Goal: Task Accomplishment & Management: Manage account settings

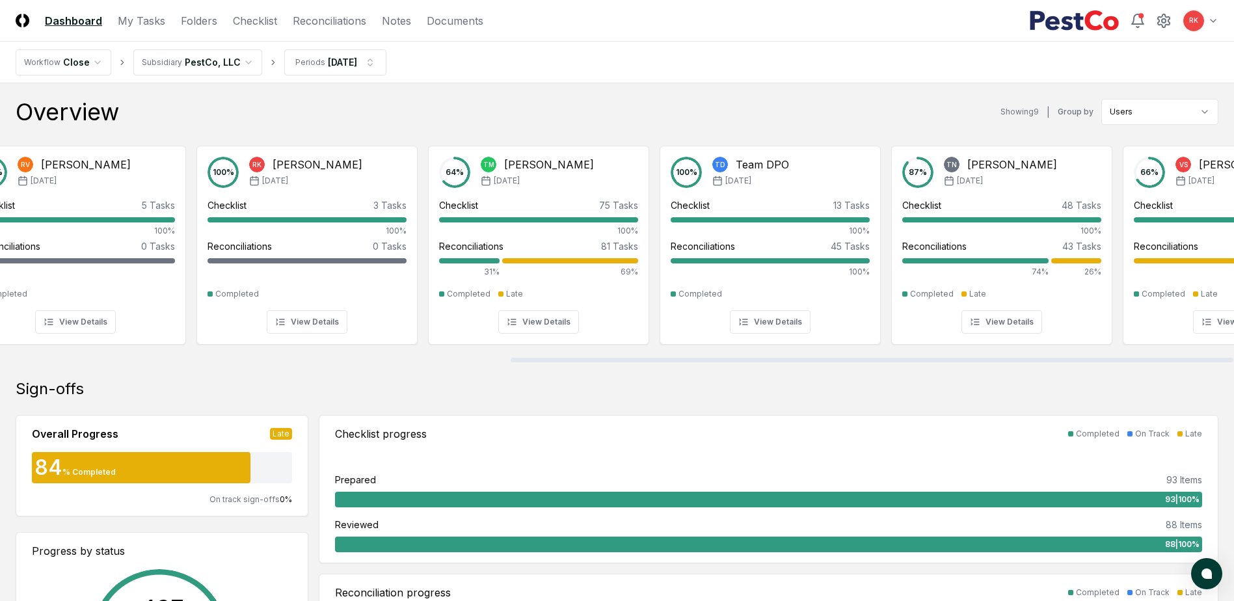
scroll to position [0, 871]
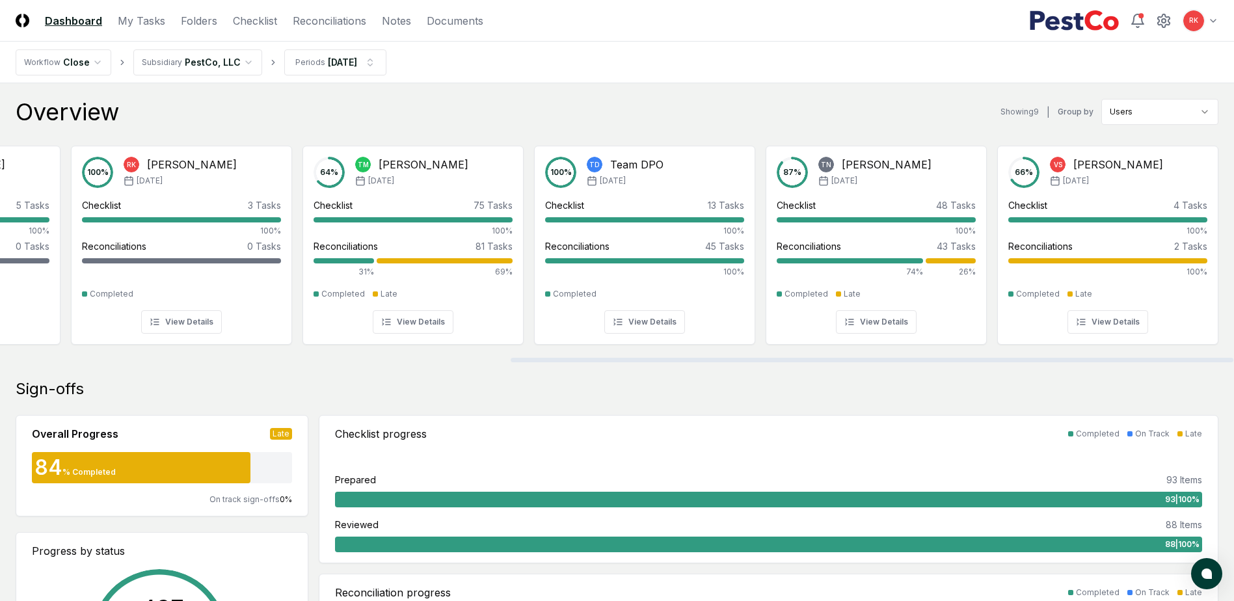
drag, startPoint x: 475, startPoint y: 360, endPoint x: 994, endPoint y: 381, distance: 518.8
click at [994, 362] on div at bounding box center [872, 360] width 723 height 5
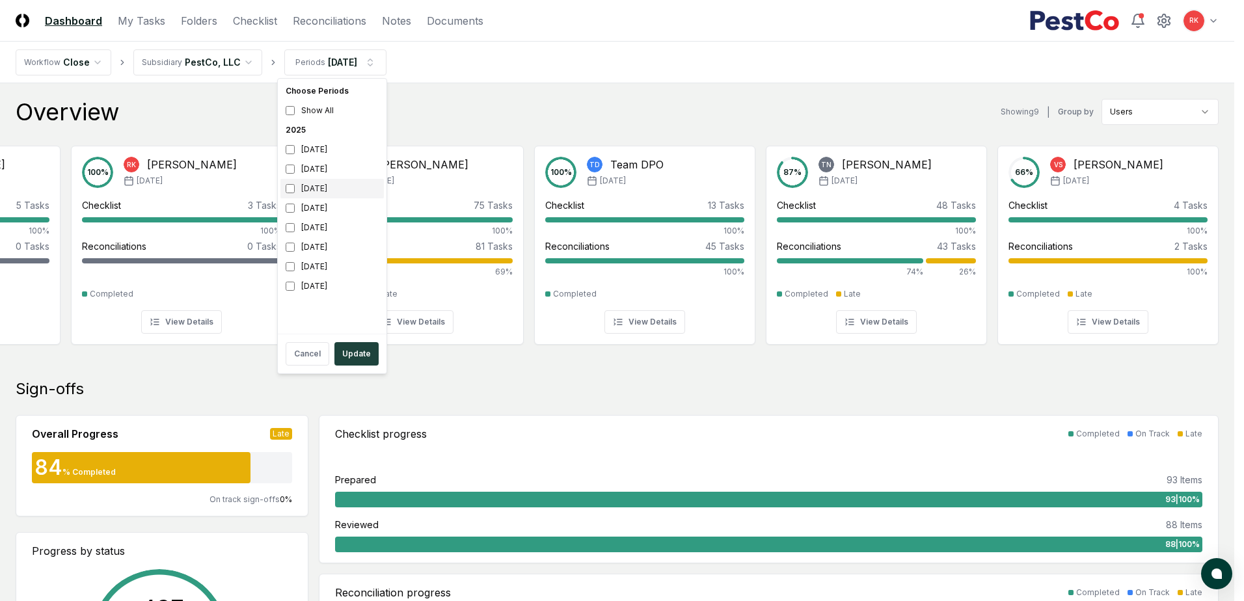
click at [288, 182] on div "[DATE]" at bounding box center [331, 189] width 103 height 20
click at [361, 356] on button "Update" at bounding box center [356, 353] width 44 height 23
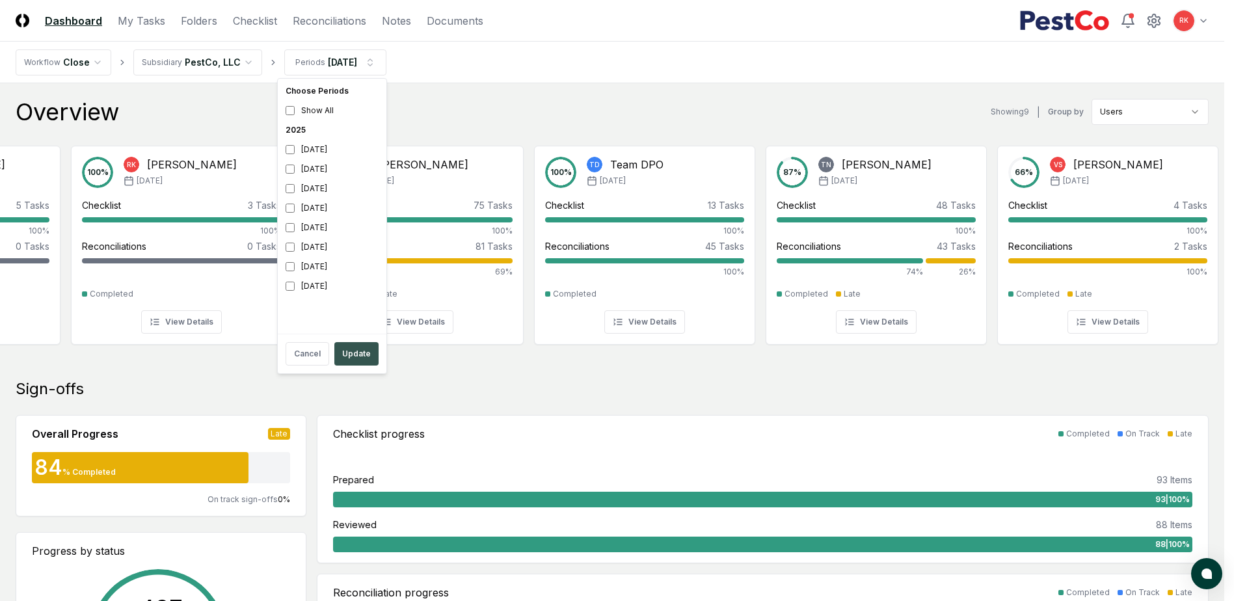
scroll to position [0, 861]
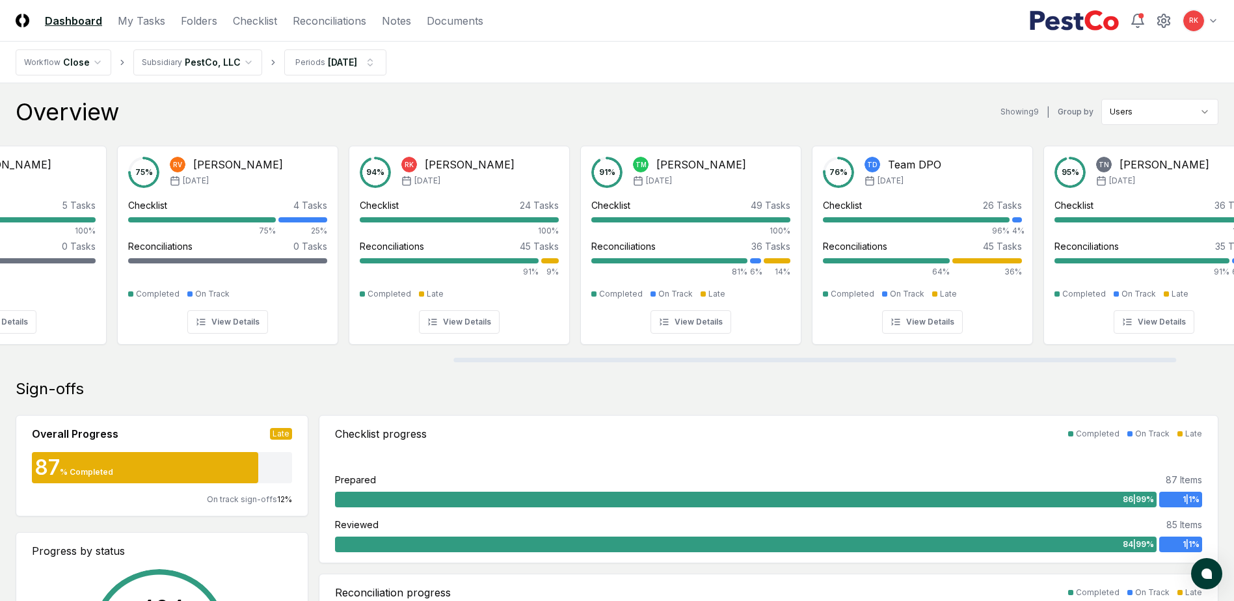
scroll to position [0, 871]
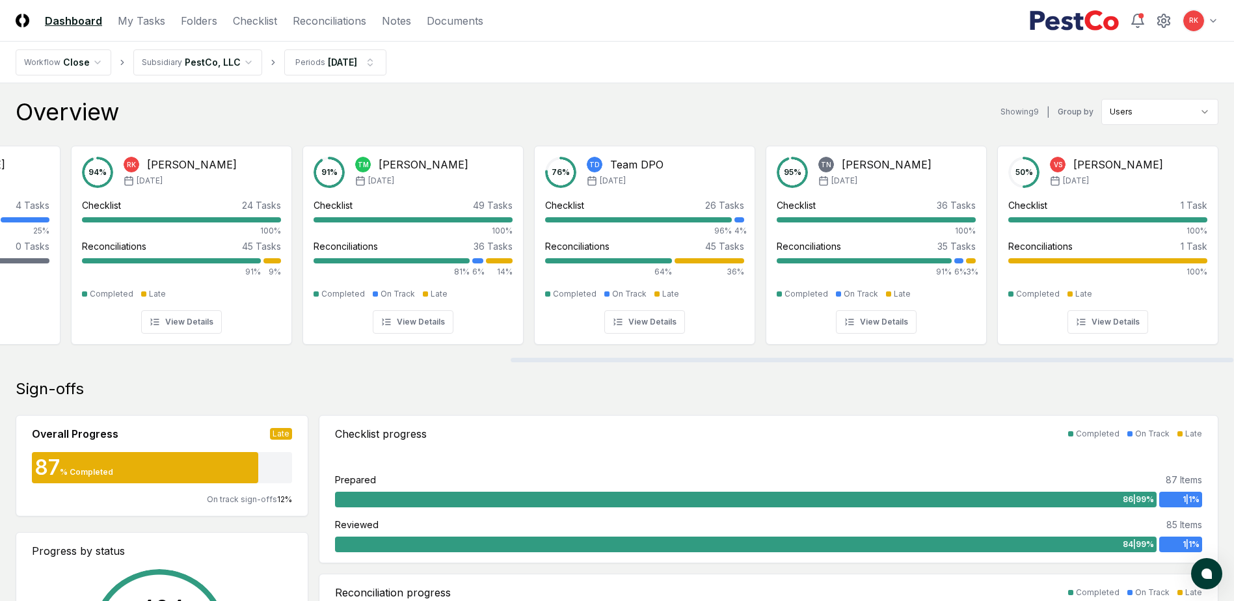
drag, startPoint x: 434, startPoint y: 360, endPoint x: 1085, endPoint y: 363, distance: 650.4
click at [1085, 362] on div at bounding box center [872, 360] width 723 height 5
click at [266, 23] on link "Checklist" at bounding box center [255, 21] width 44 height 16
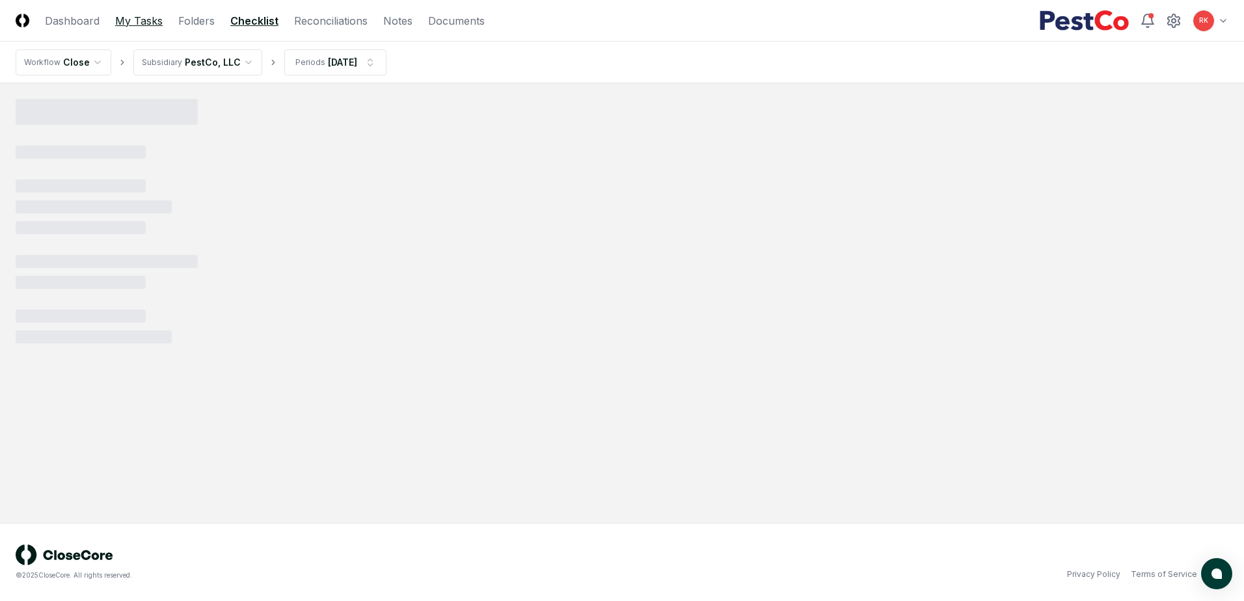
click at [131, 21] on link "My Tasks" at bounding box center [138, 21] width 47 height 16
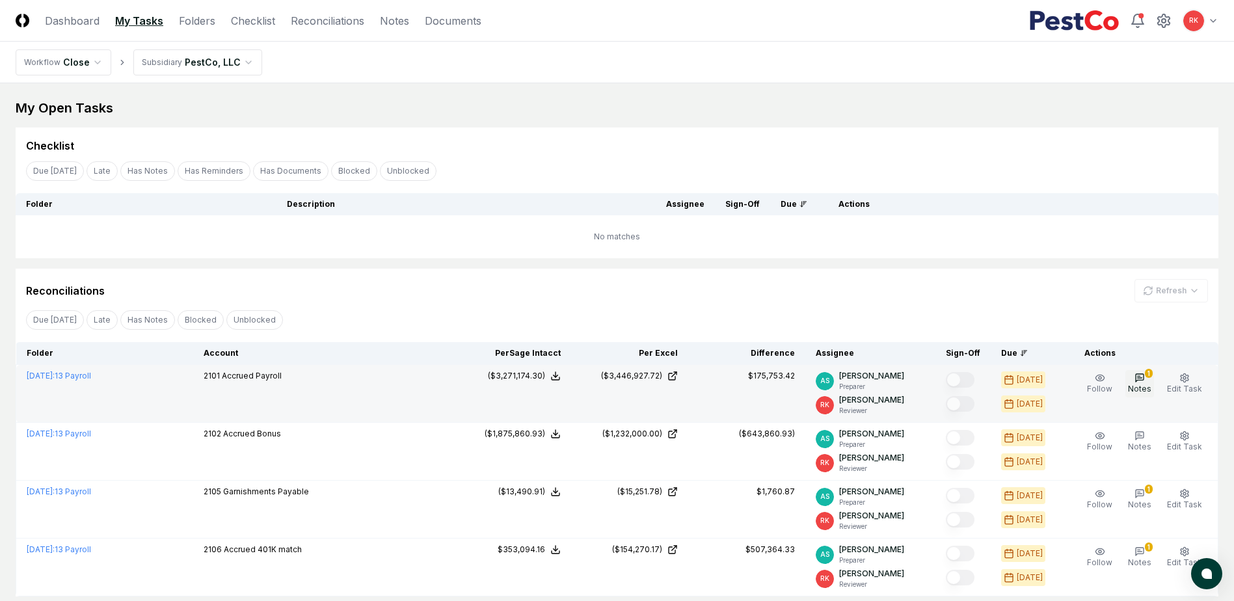
click at [1138, 382] on icon "button" at bounding box center [1140, 378] width 8 height 8
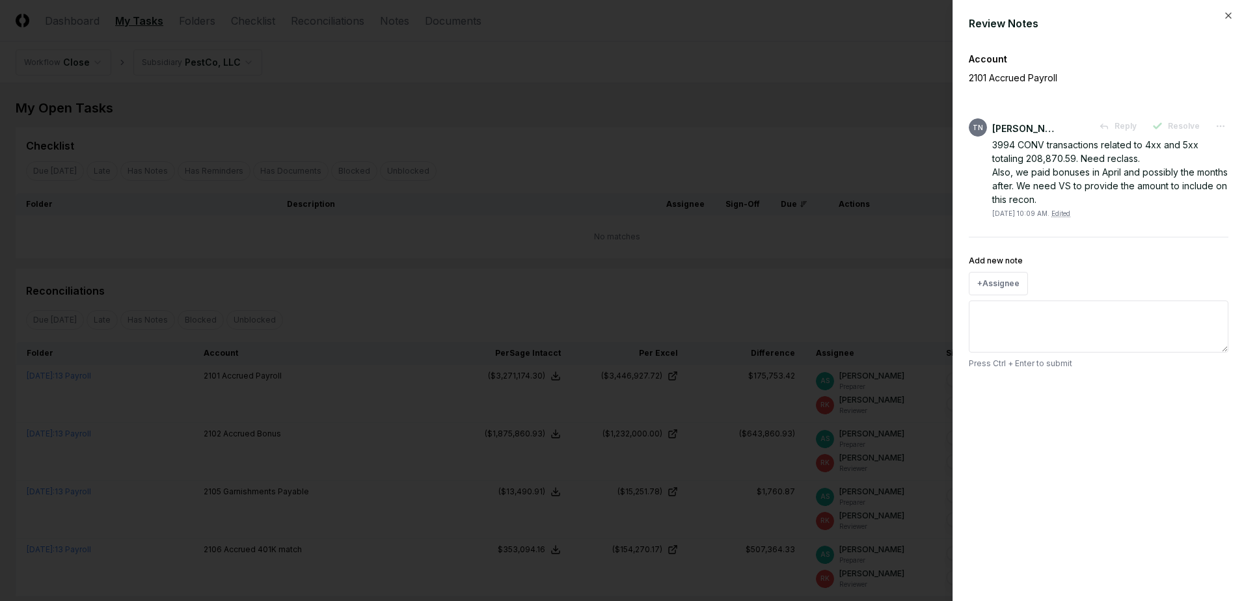
click at [860, 285] on div at bounding box center [622, 300] width 1244 height 601
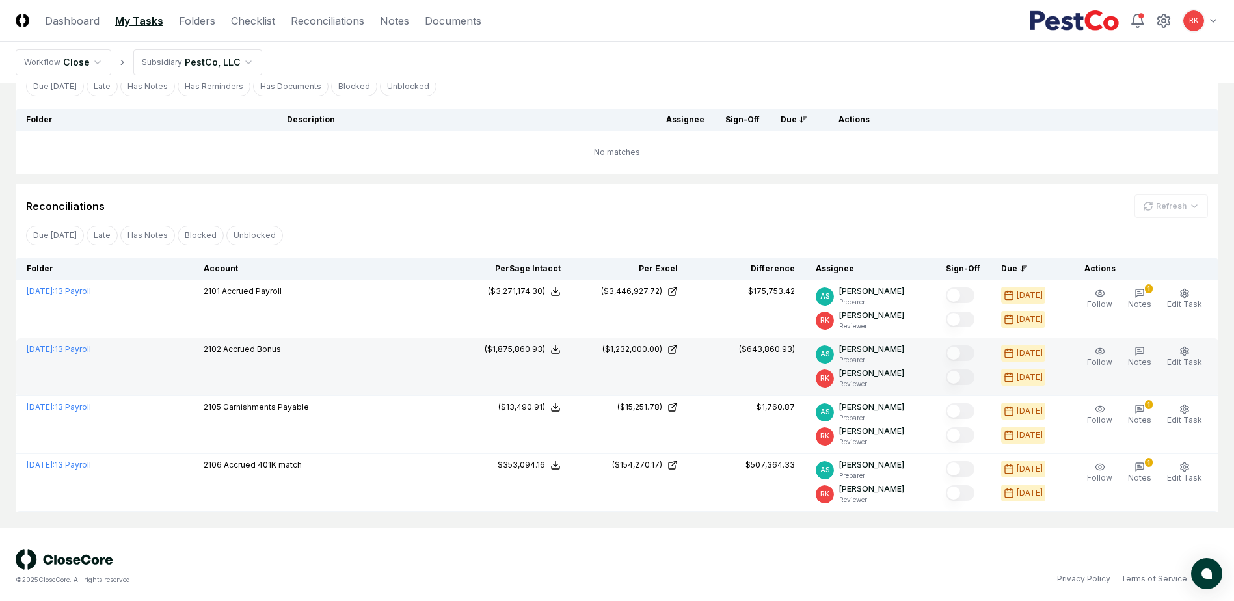
scroll to position [89, 0]
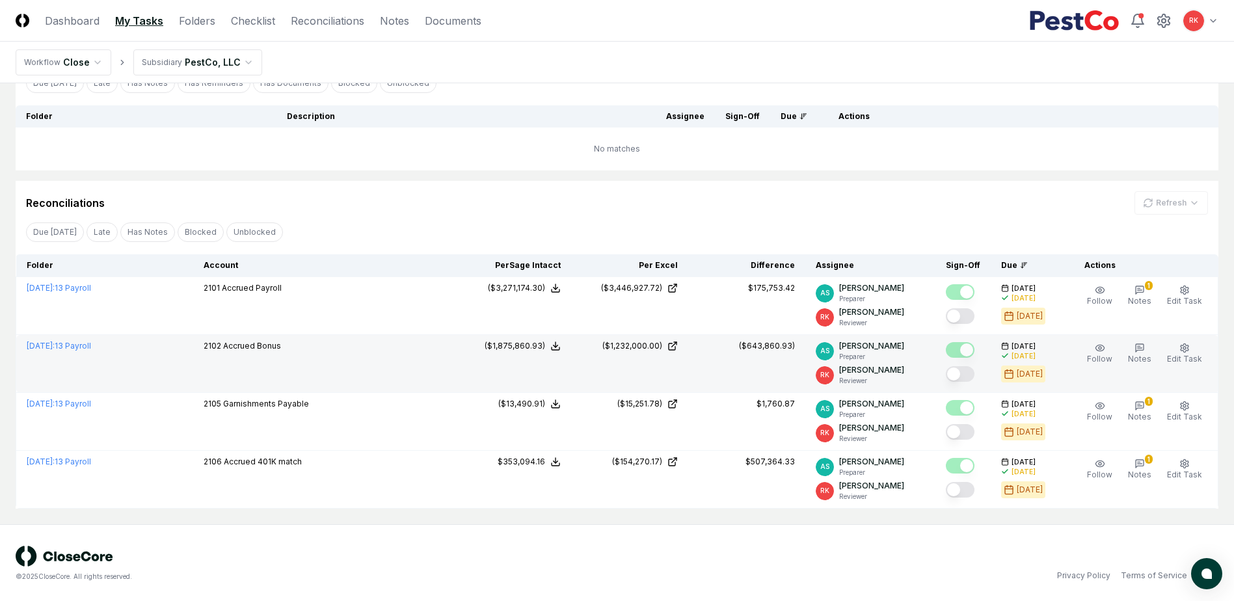
scroll to position [89, 0]
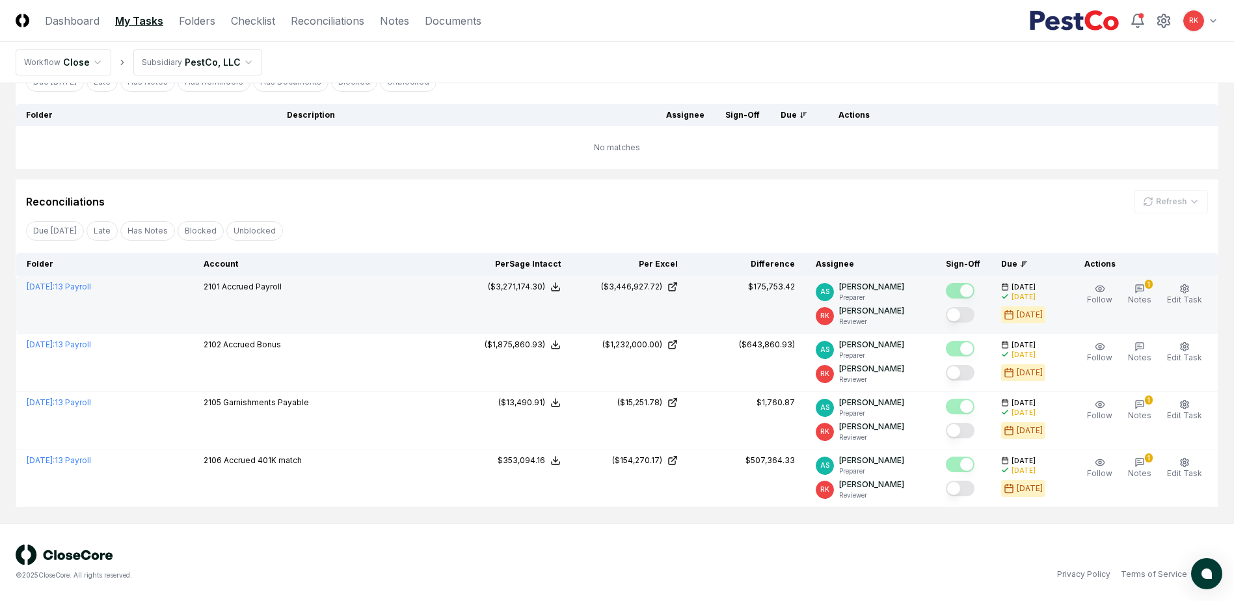
click at [958, 315] on button "Mark complete" at bounding box center [960, 315] width 29 height 16
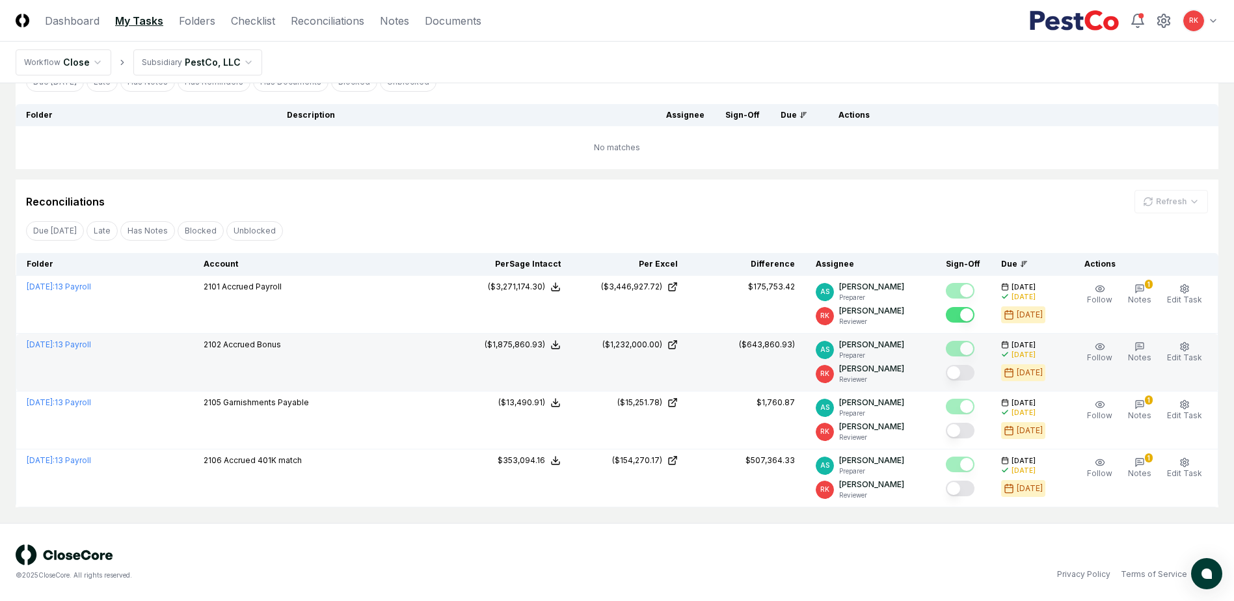
click at [959, 375] on button "Mark complete" at bounding box center [960, 373] width 29 height 16
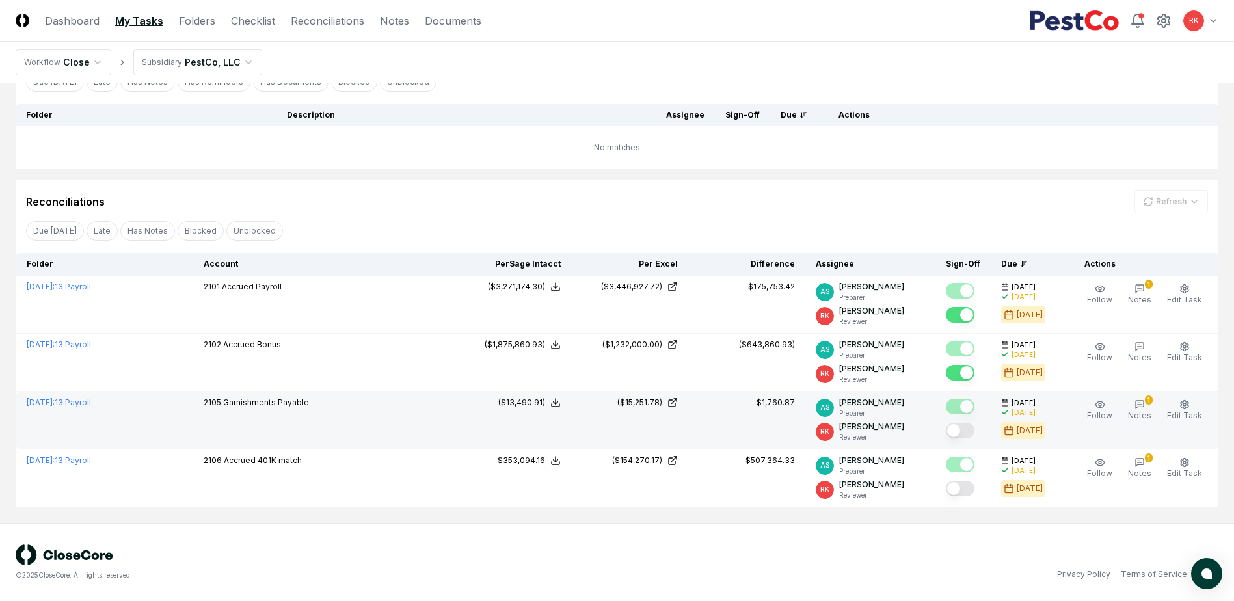
click at [962, 438] on div at bounding box center [960, 432] width 29 height 18
click at [959, 424] on button "Mark complete" at bounding box center [960, 431] width 29 height 16
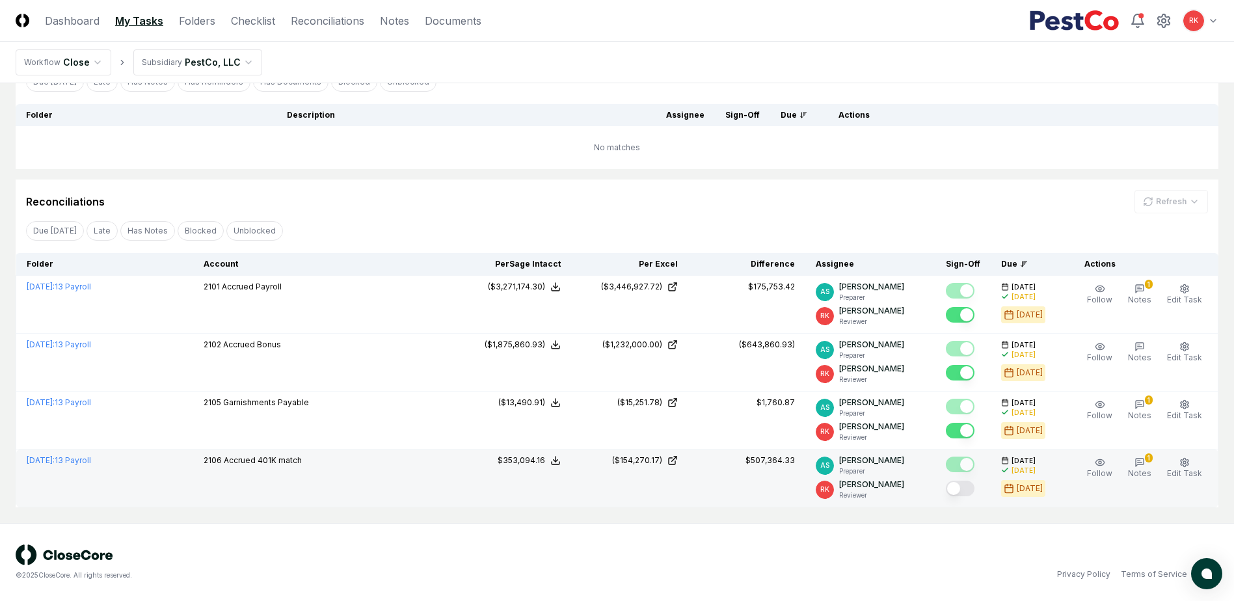
click at [961, 485] on button "Mark complete" at bounding box center [960, 489] width 29 height 16
click at [82, 16] on link "Dashboard" at bounding box center [72, 21] width 55 height 16
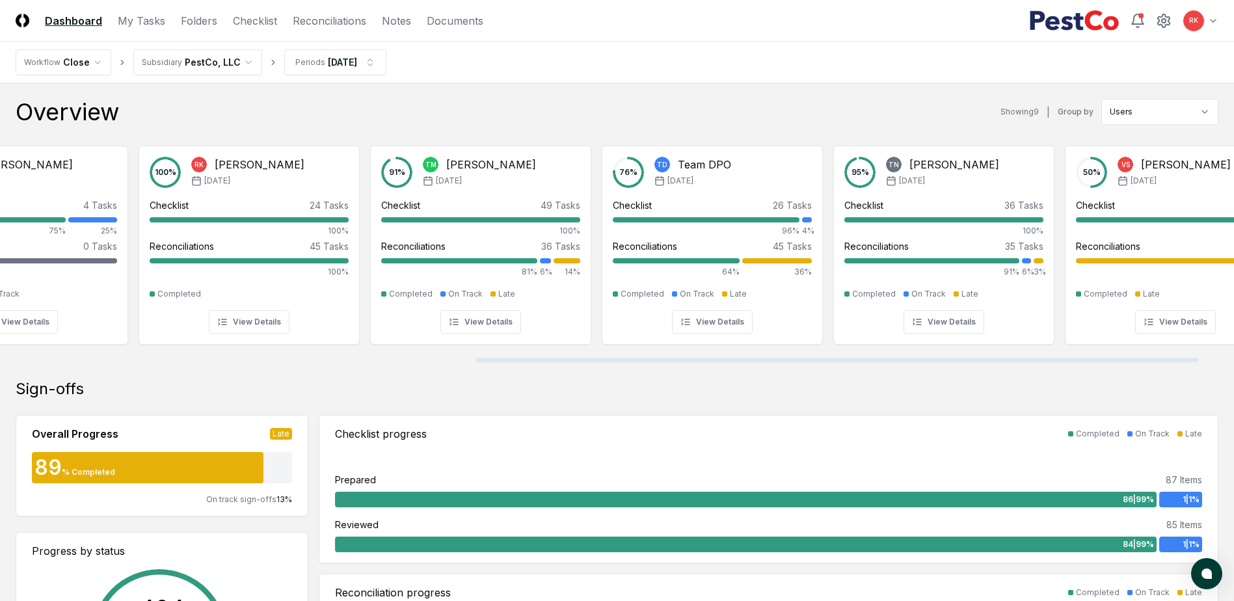
scroll to position [0, 871]
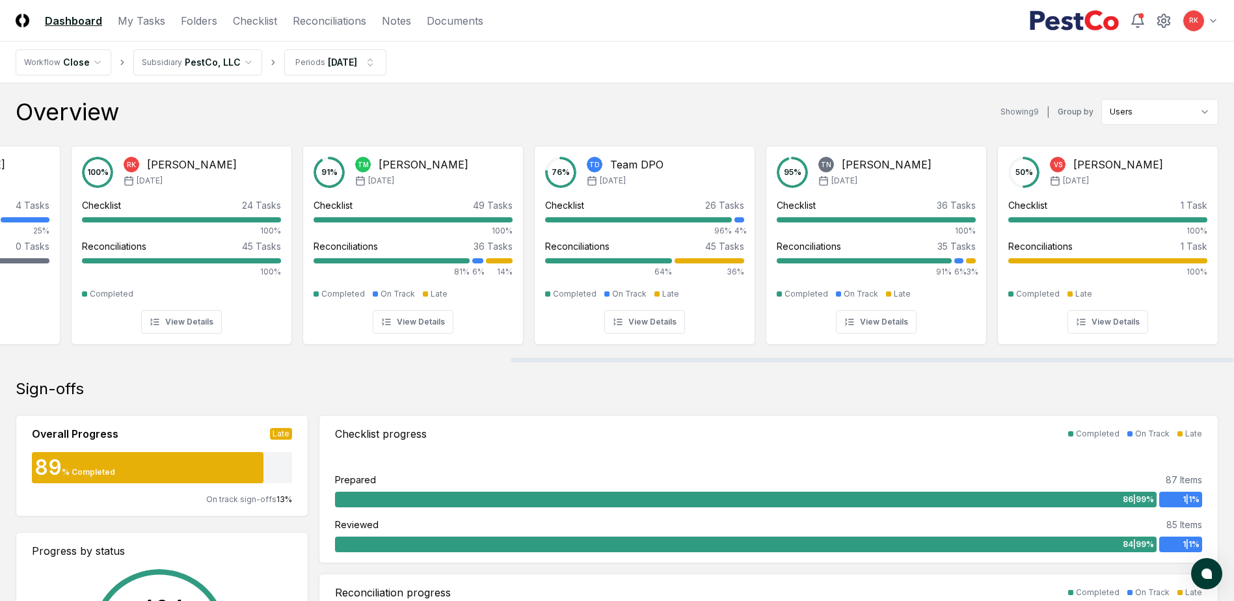
drag, startPoint x: 511, startPoint y: 360, endPoint x: 1169, endPoint y: 350, distance: 657.6
click at [1169, 358] on div at bounding box center [872, 360] width 723 height 5
drag, startPoint x: 303, startPoint y: 17, endPoint x: 526, endPoint y: 318, distance: 374.4
click at [303, 17] on link "Reconciliations" at bounding box center [329, 21] width 73 height 16
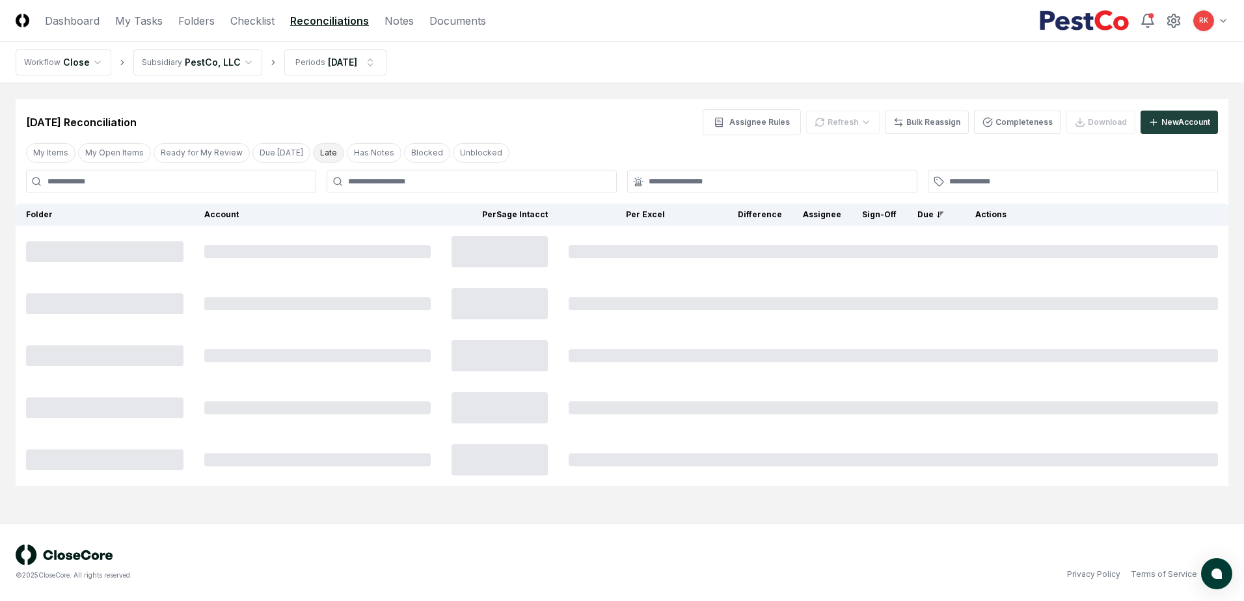
click at [314, 153] on button "Late" at bounding box center [328, 153] width 31 height 20
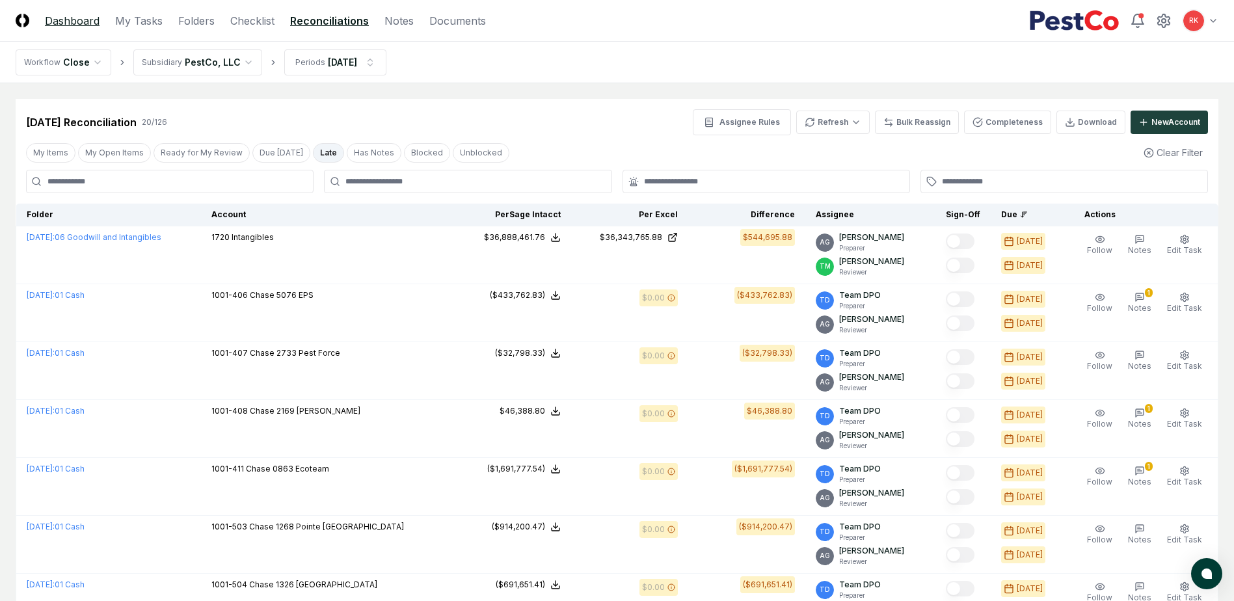
click at [71, 17] on link "Dashboard" at bounding box center [72, 21] width 55 height 16
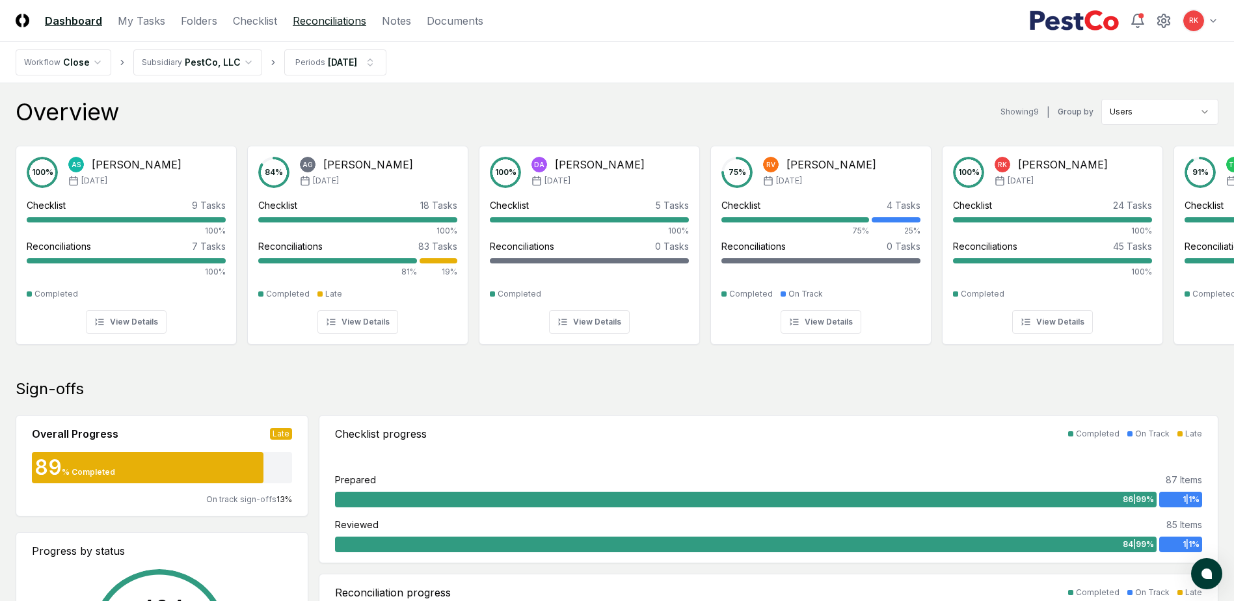
click at [353, 18] on link "Reconciliations" at bounding box center [329, 21] width 73 height 16
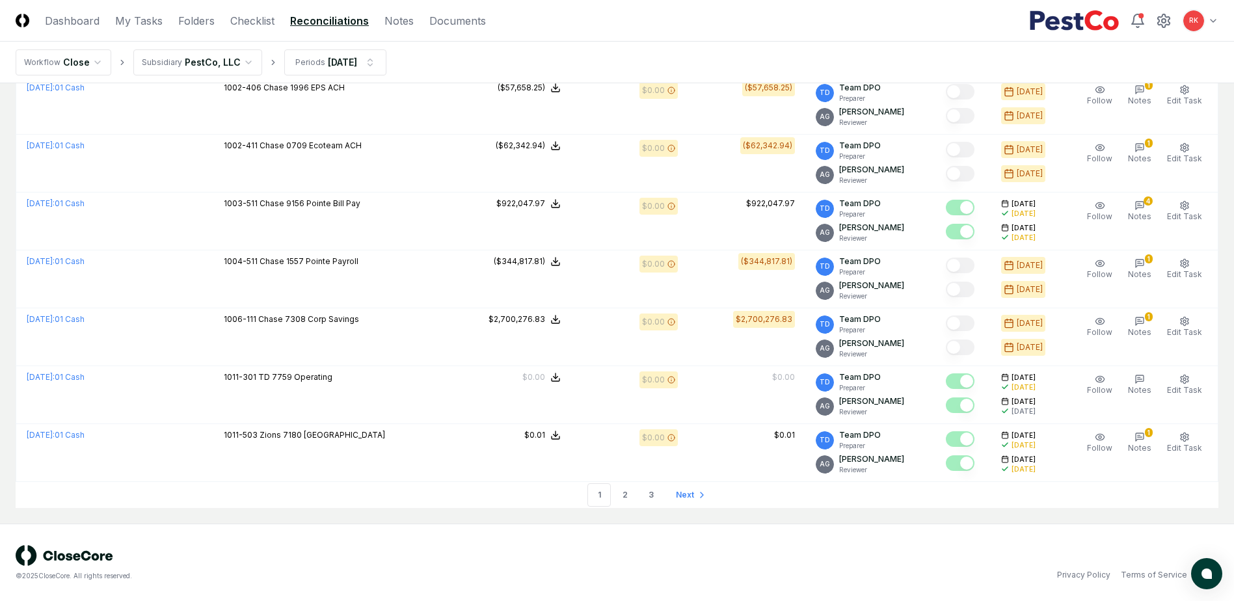
scroll to position [2639, 0]
click at [644, 493] on link "3" at bounding box center [650, 494] width 23 height 23
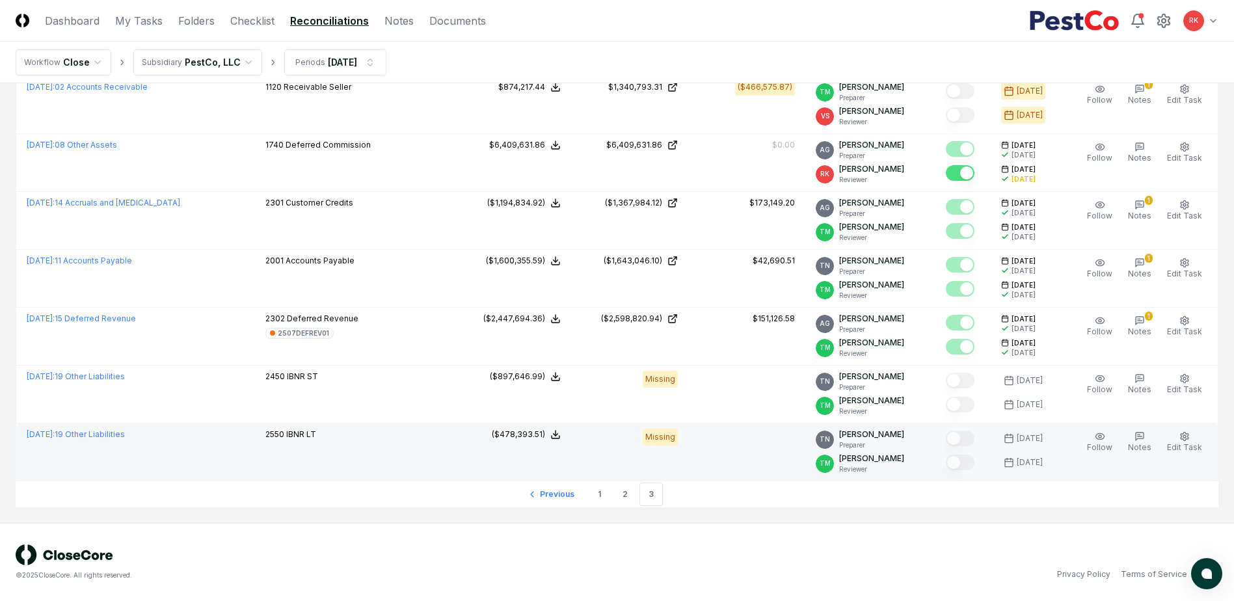
scroll to position [1250, 0]
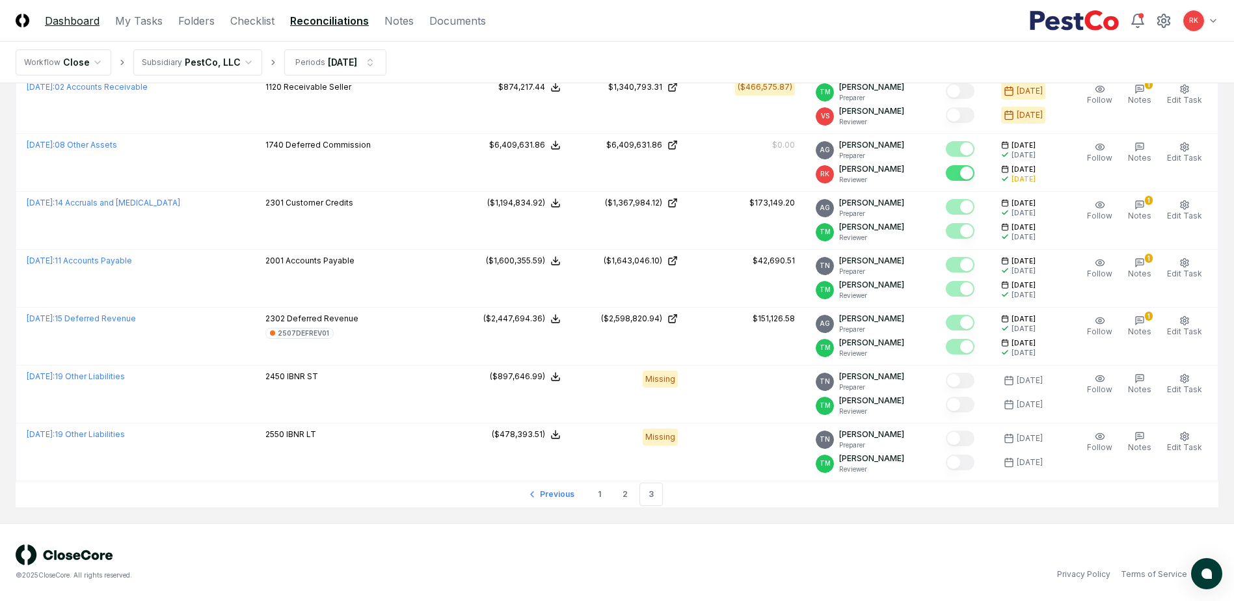
click at [51, 18] on link "Dashboard" at bounding box center [72, 21] width 55 height 16
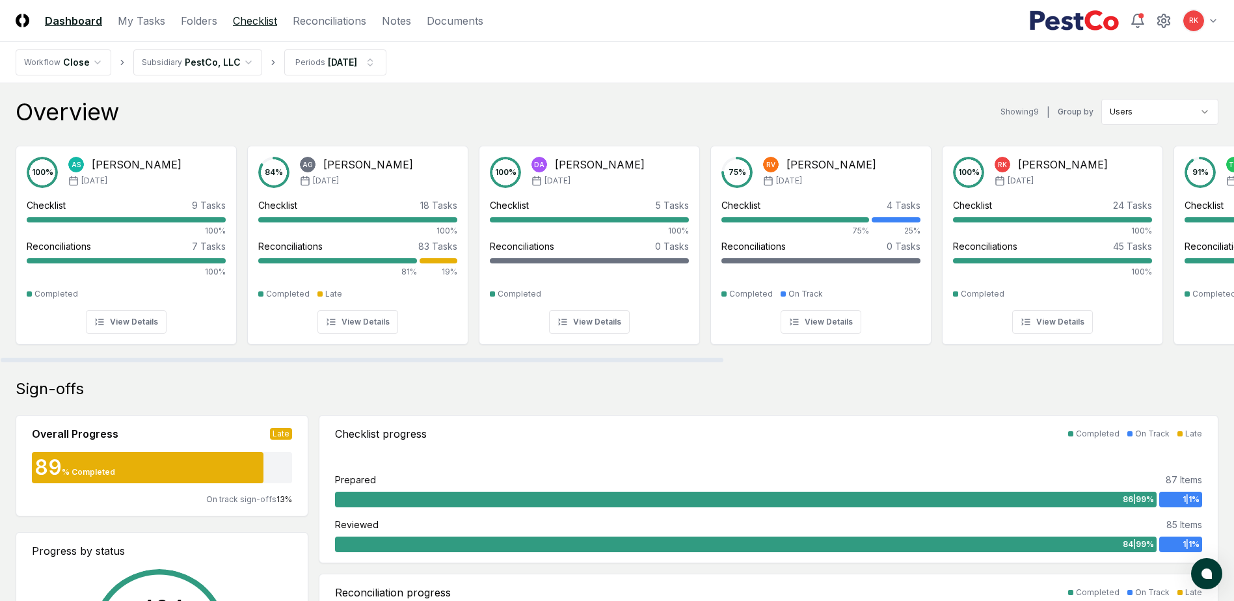
click at [242, 13] on link "Checklist" at bounding box center [255, 21] width 44 height 16
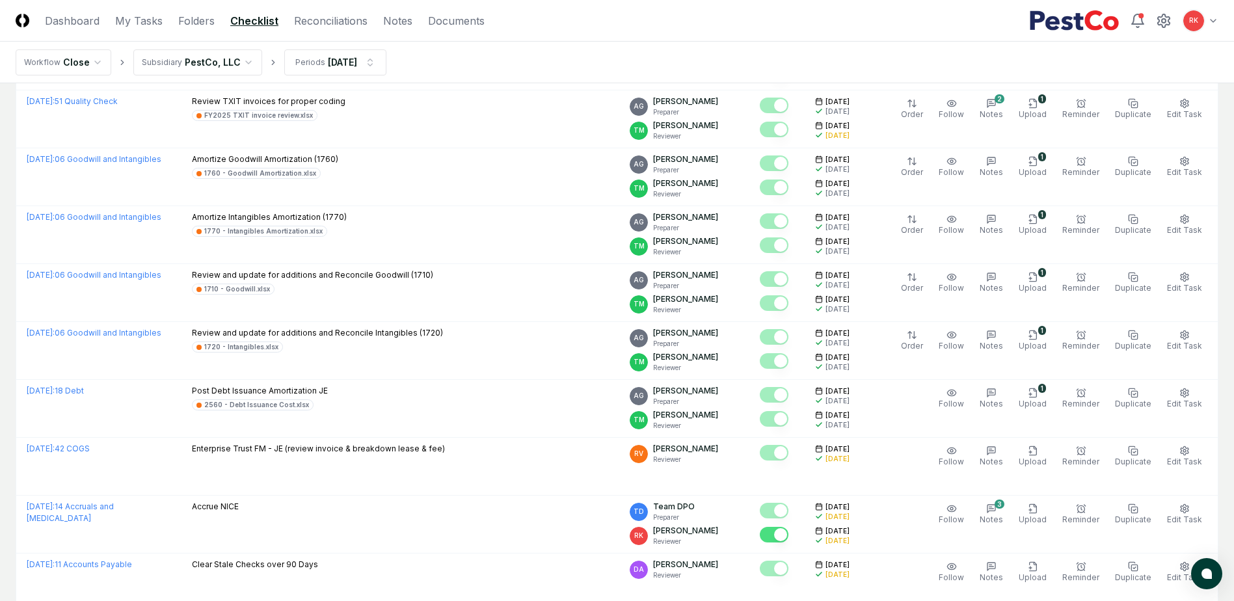
scroll to position [2637, 0]
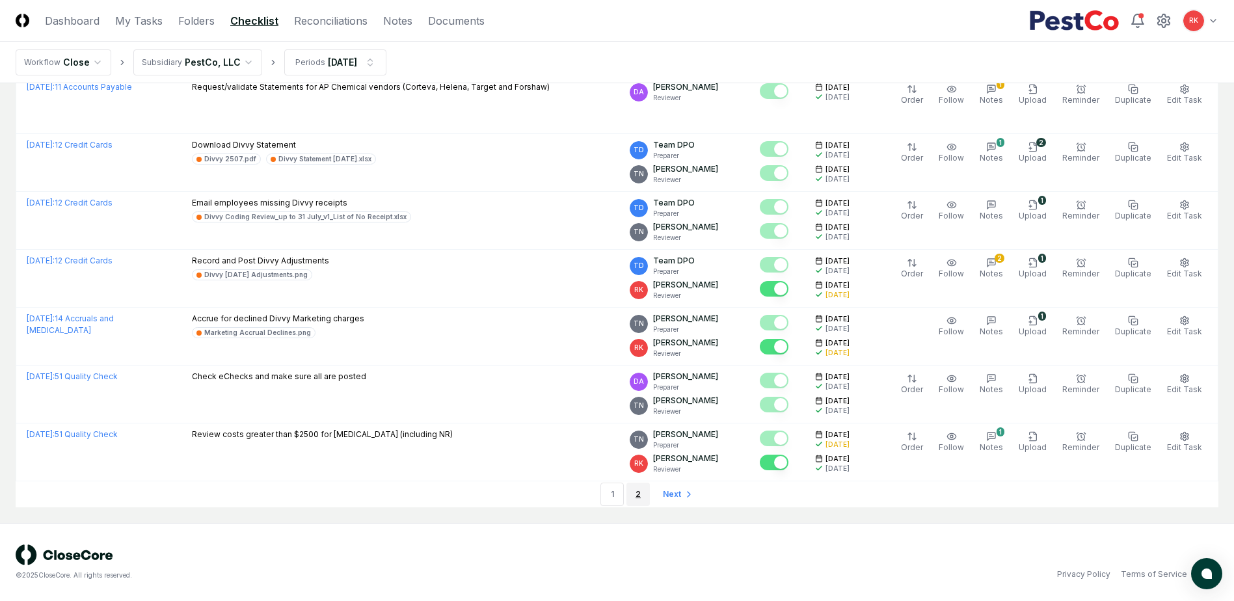
click at [640, 499] on link "2" at bounding box center [637, 494] width 23 height 23
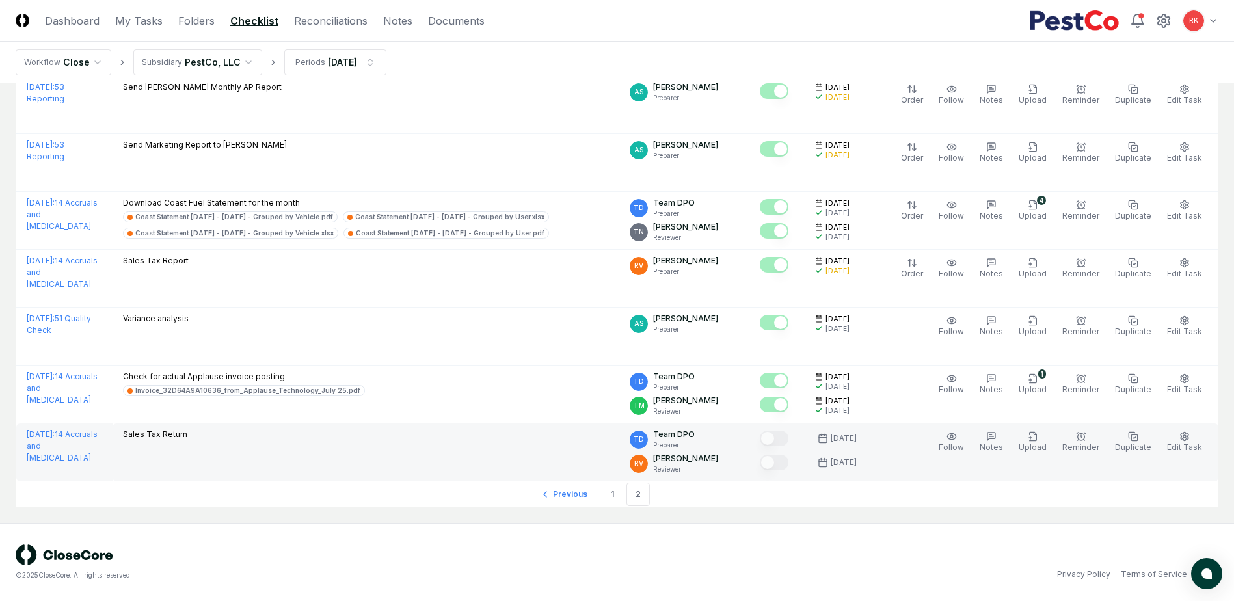
scroll to position [2275, 0]
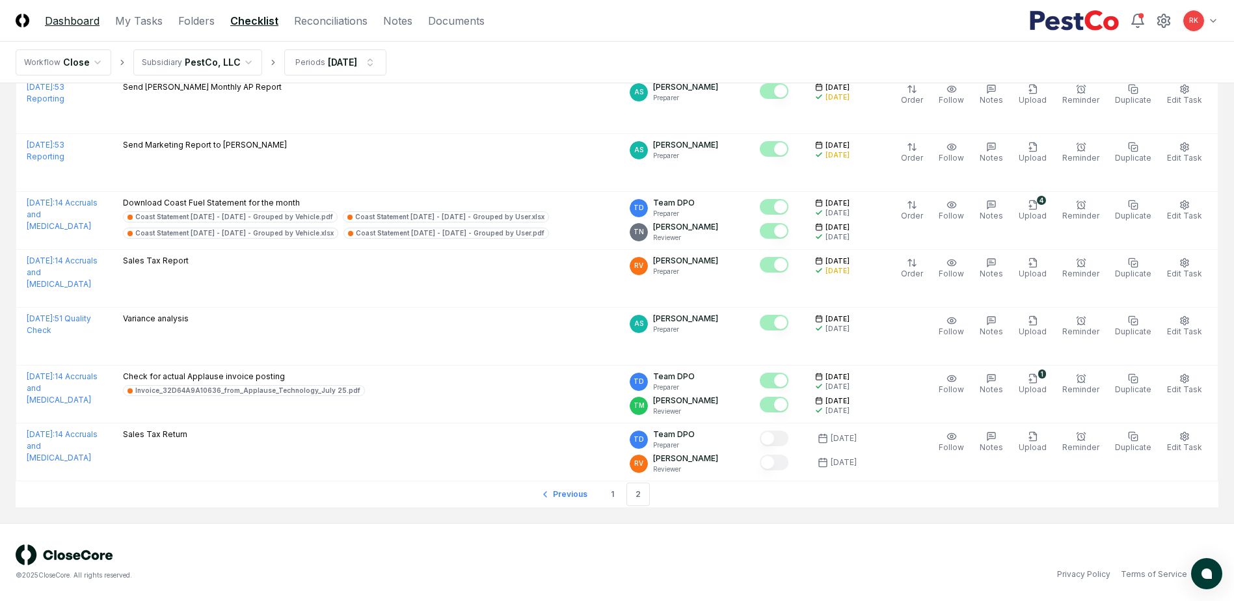
click at [64, 13] on link "Dashboard" at bounding box center [72, 21] width 55 height 16
